Goal: Navigation & Orientation: Find specific page/section

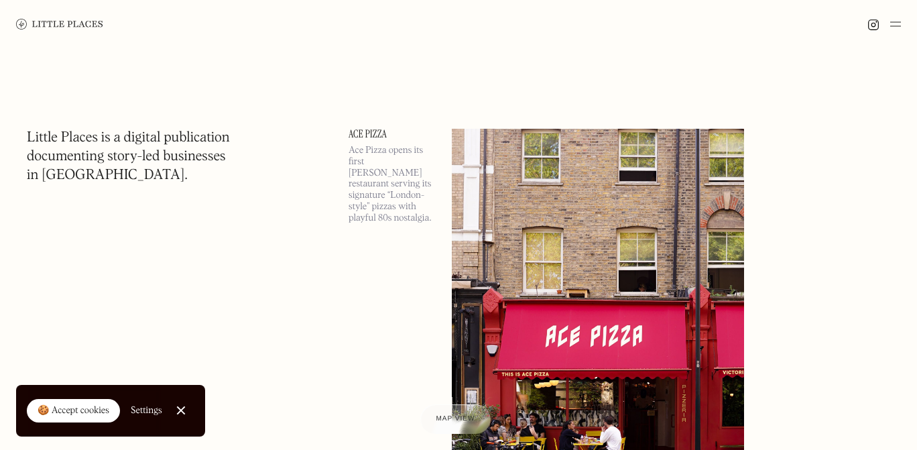
click at [895, 24] on img at bounding box center [895, 24] width 11 height 16
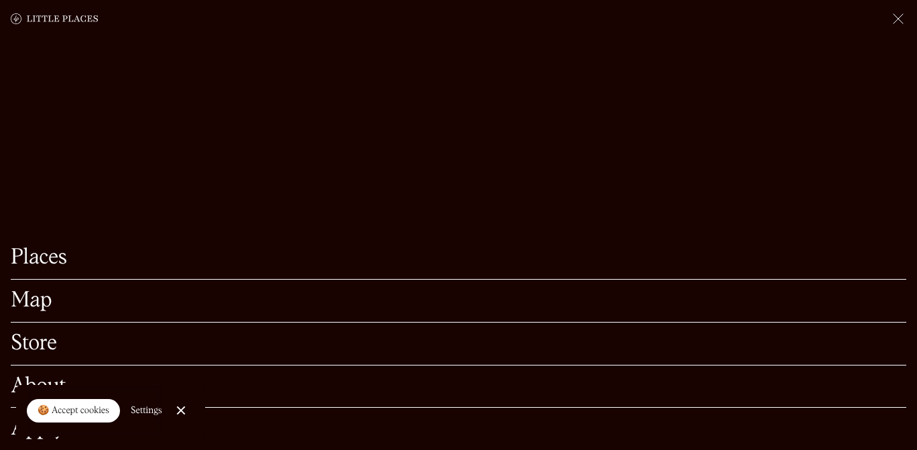
click at [36, 307] on link "Map" at bounding box center [459, 300] width 896 height 21
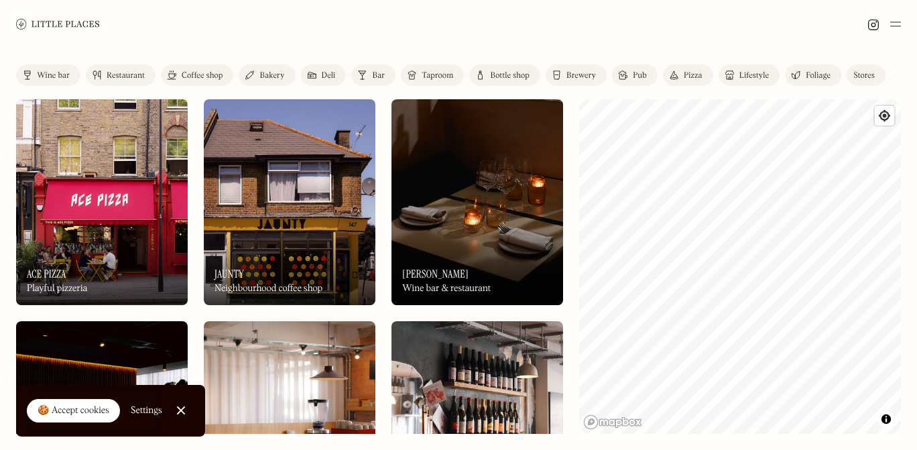
click at [197, 72] on div "Coffee shop" at bounding box center [202, 76] width 41 height 8
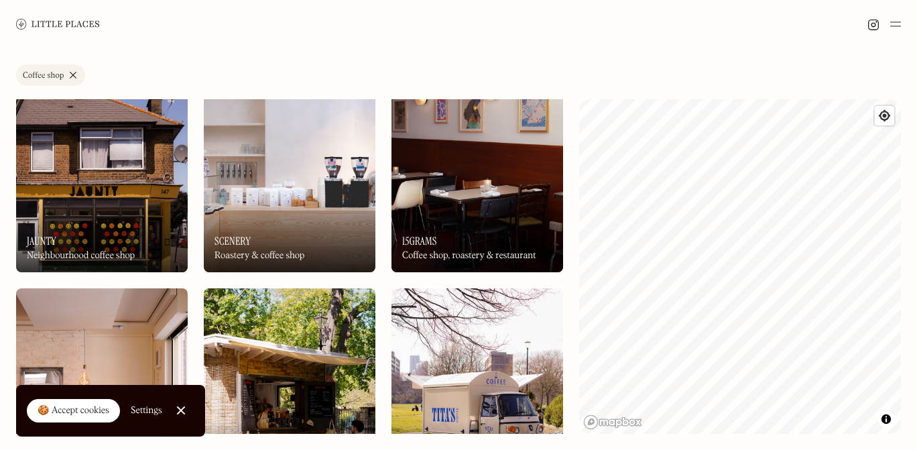
scroll to position [38, 0]
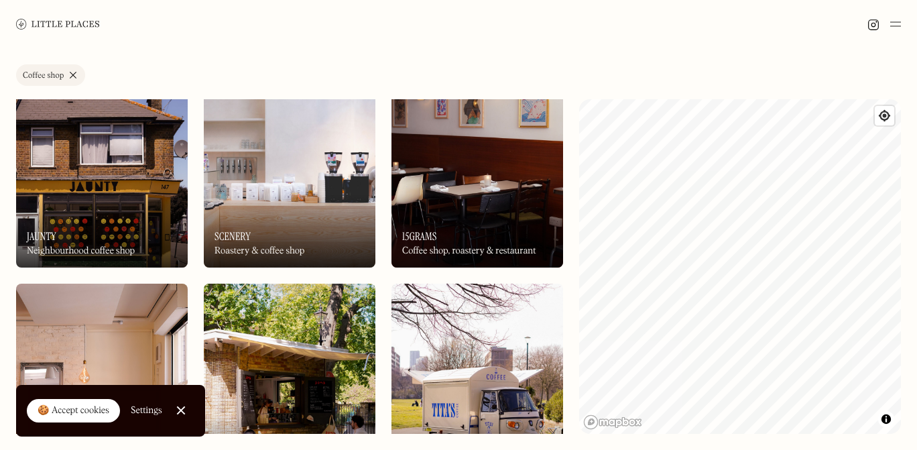
click at [783, 438] on div "Label Coffee shop Wine bar Restaurant Coffee shop Bakery Deli Bar Taproom Bottl…" at bounding box center [458, 249] width 917 height 402
